Goal: Information Seeking & Learning: Compare options

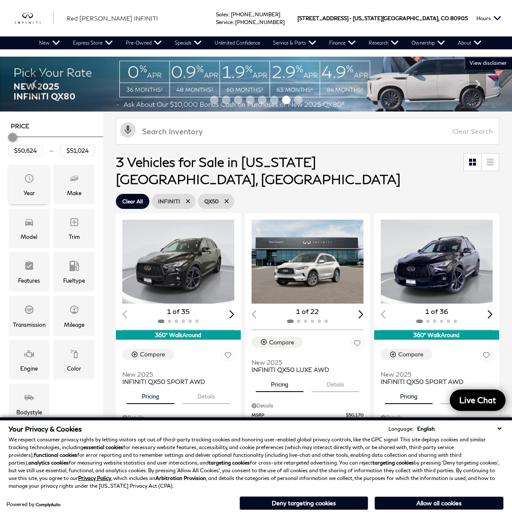
click at [27, 181] on icon "Year" at bounding box center [29, 178] width 10 height 10
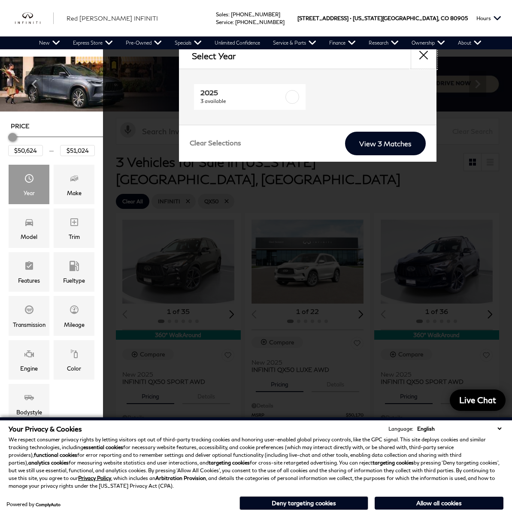
click at [421, 56] on button "close" at bounding box center [423, 56] width 26 height 26
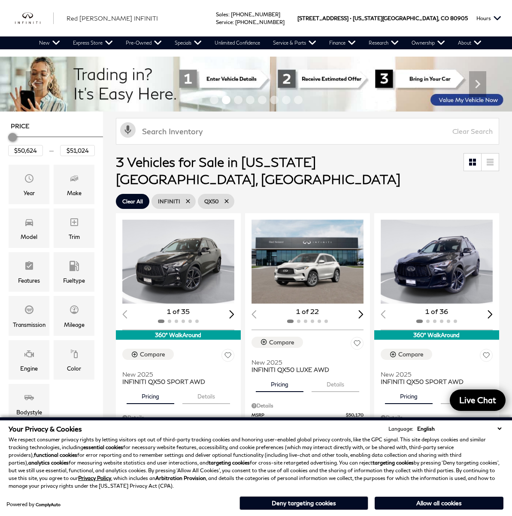
click at [229, 11] on div "Sales : Call sales Phone Number [PHONE_NUMBER] Service : Call service Phone Num…" at bounding box center [256, 18] width 512 height 36
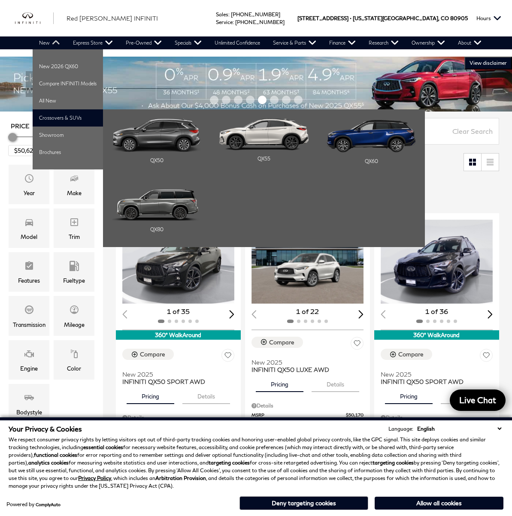
click at [56, 119] on li "Crossovers & SUVs QX50 QX55 QX60" at bounding box center [68, 117] width 70 height 17
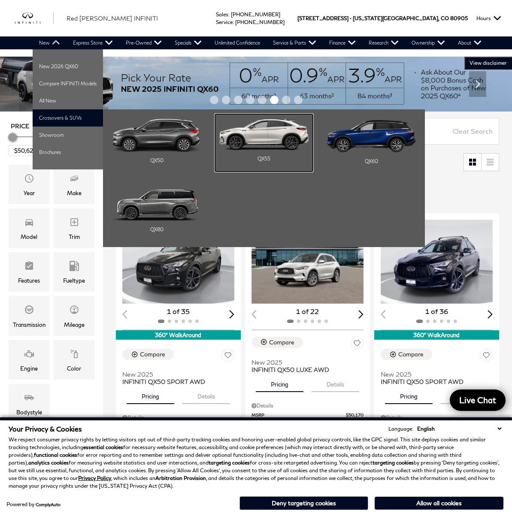
click at [243, 138] on img "Main Navigation" at bounding box center [263, 134] width 89 height 32
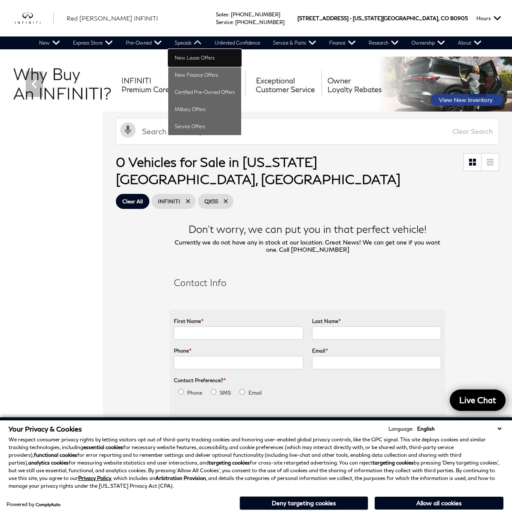
click at [178, 57] on link "New Lease Offers" at bounding box center [204, 57] width 73 height 17
